Goal: Find specific page/section: Find specific page/section

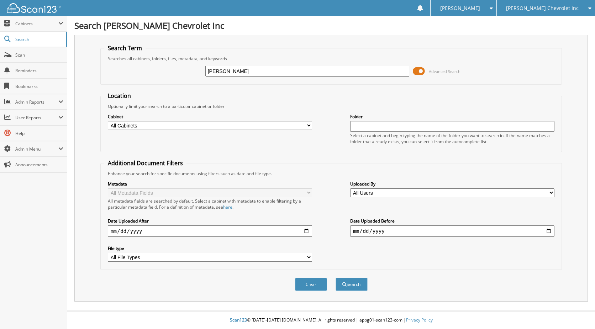
type input "[PERSON_NAME]"
click at [297, 125] on select "All Cabinets ACCOUNTS PAYABLE AUDIT AUTOMATE SERVICE RO CAR DEALS CDK SERVICE R…" at bounding box center [210, 125] width 204 height 9
select select "19507"
click at [108, 121] on select "All Cabinets ACCOUNTS PAYABLE AUDIT AUTOMATE SERVICE RO CAR DEALS CDK SERVICE R…" at bounding box center [210, 125] width 204 height 9
click at [353, 287] on button "Search" at bounding box center [351, 283] width 32 height 13
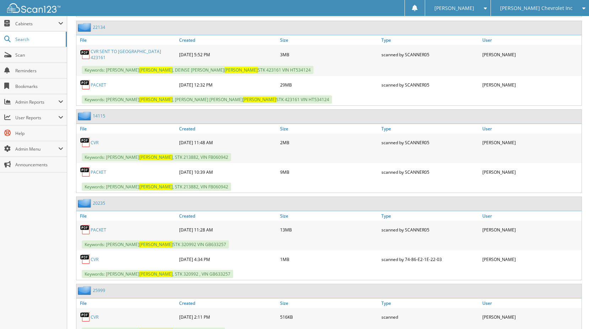
scroll to position [619, 0]
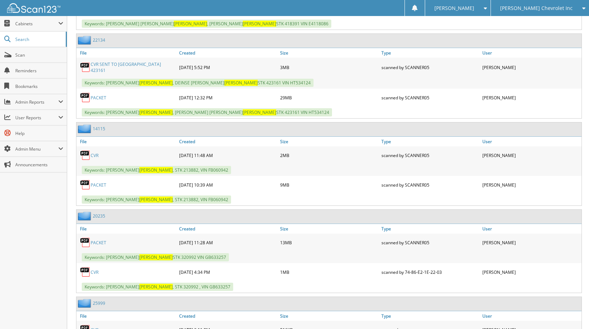
click at [97, 42] on link "22134" at bounding box center [99, 40] width 12 height 6
